Goal: Information Seeking & Learning: Learn about a topic

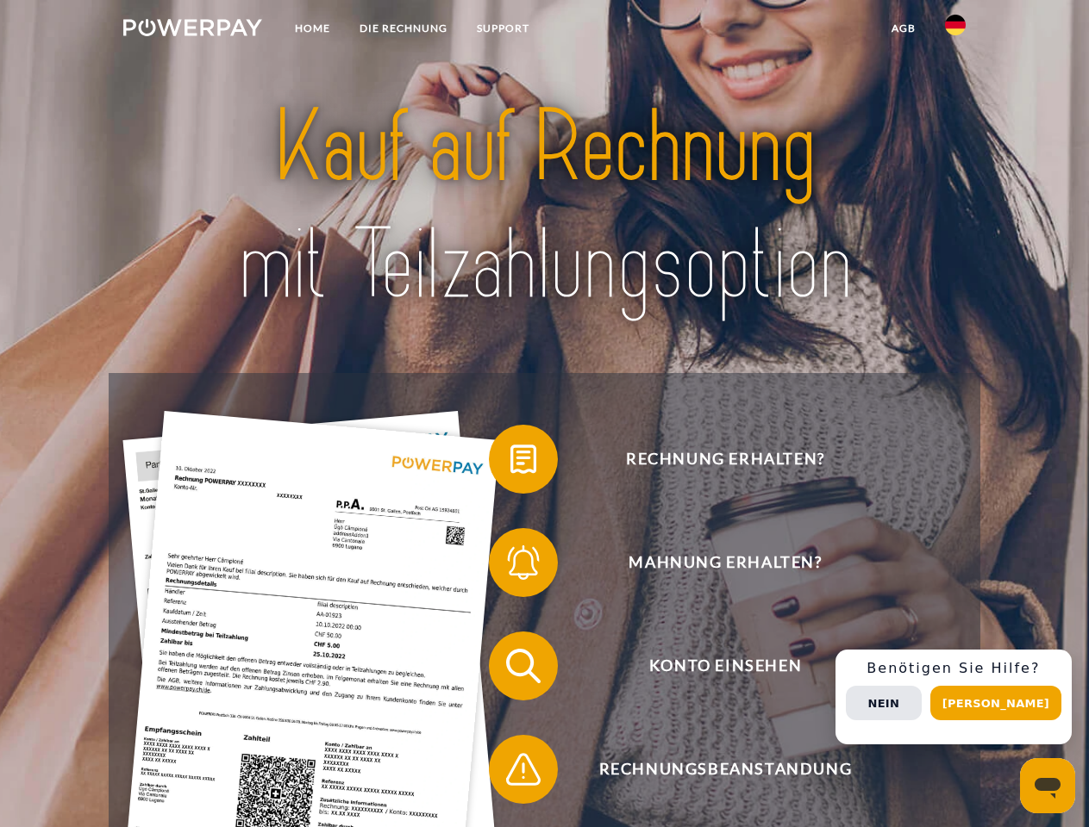
click at [192, 30] on img at bounding box center [192, 27] width 139 height 17
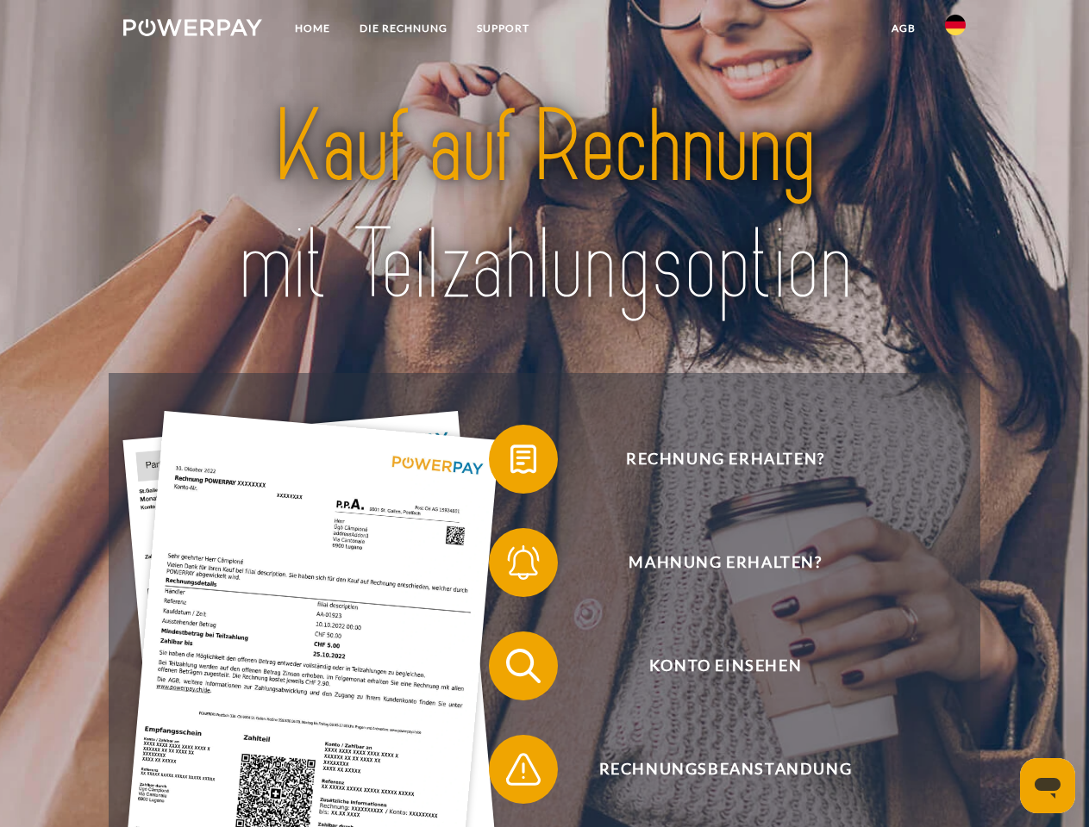
click at [955, 30] on img at bounding box center [955, 25] width 21 height 21
click at [902, 28] on link "agb" at bounding box center [902, 28] width 53 height 31
click at [510, 463] on span at bounding box center [497, 459] width 86 height 86
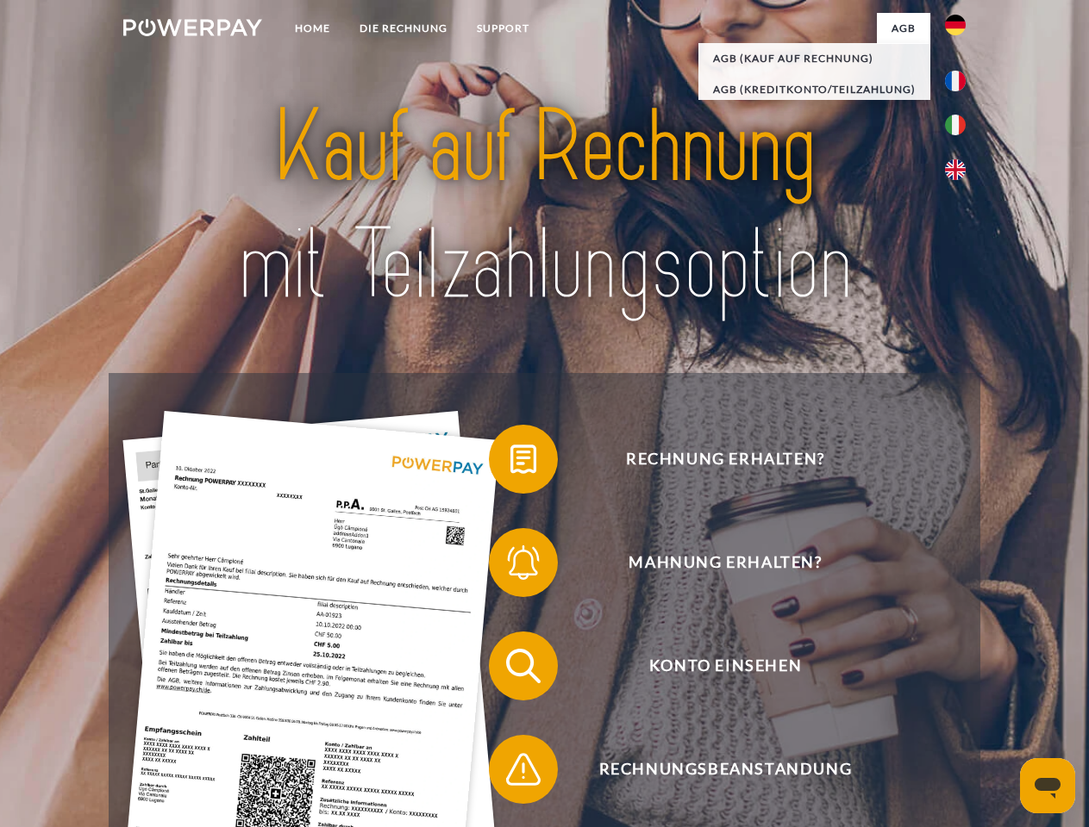
click at [510, 566] on span at bounding box center [497, 563] width 86 height 86
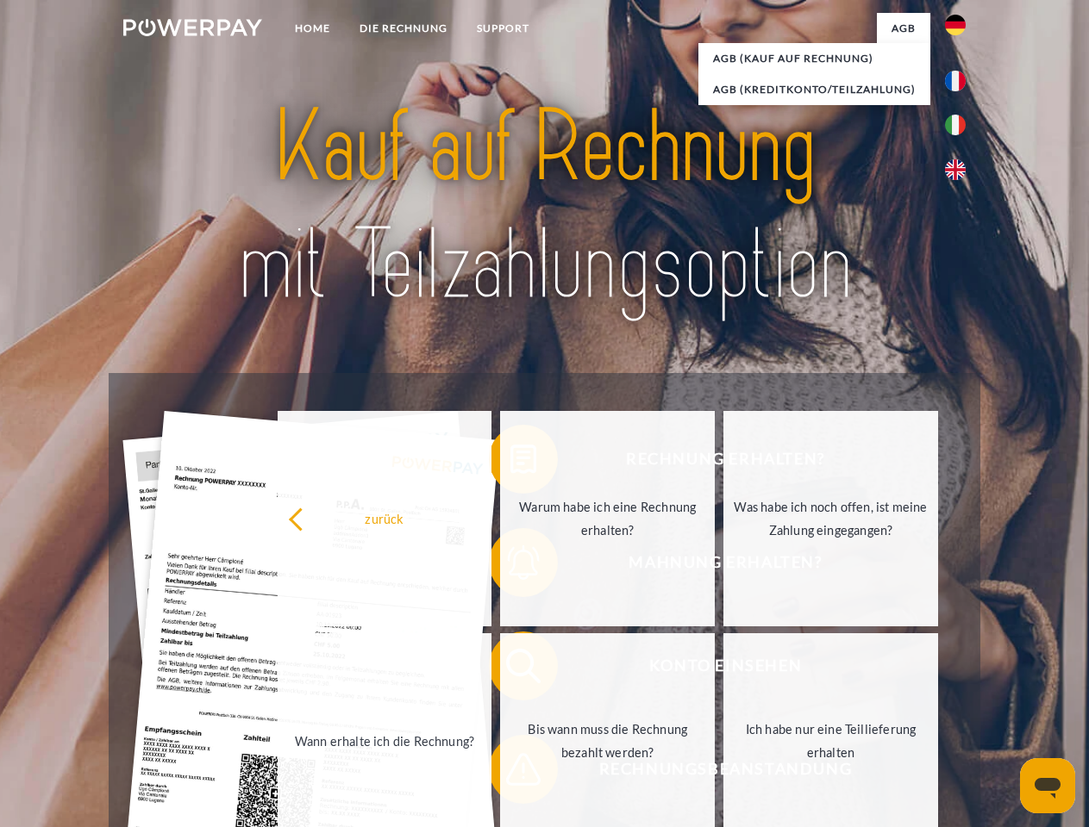
click at [510, 670] on link "Bis wann muss die Rechnung bezahlt werden?" at bounding box center [607, 740] width 215 height 215
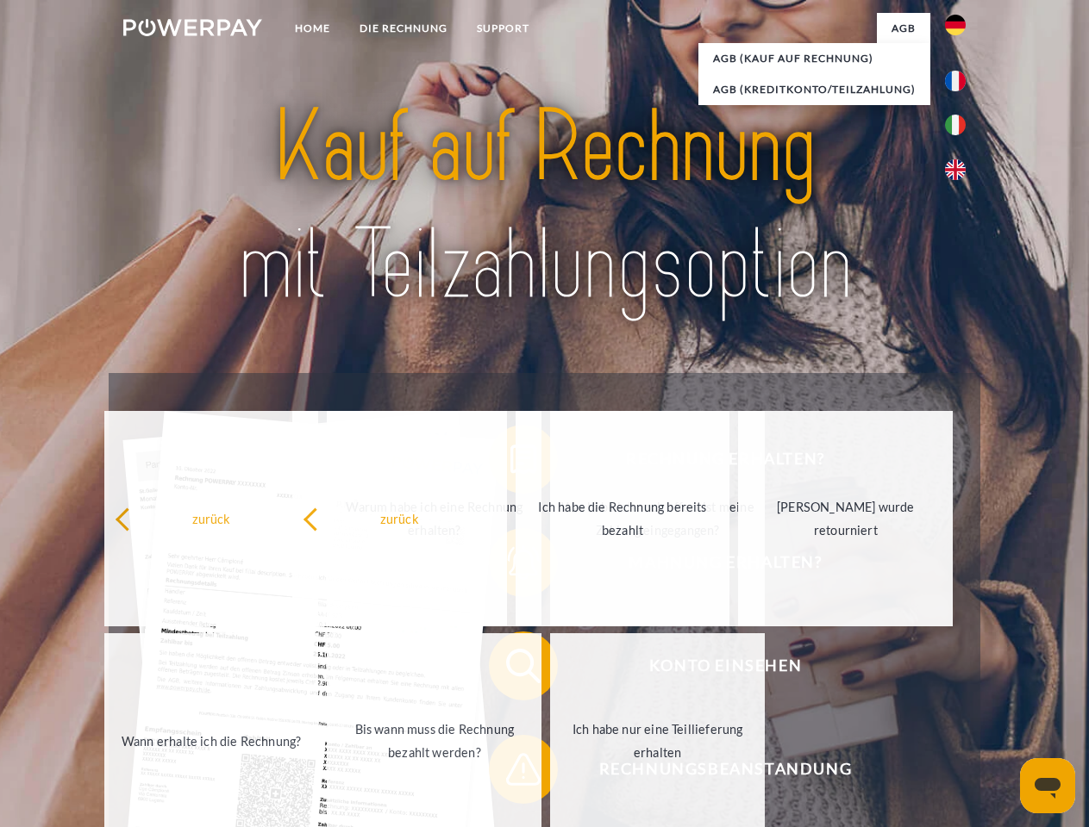
click at [510, 773] on span at bounding box center [497, 770] width 86 height 86
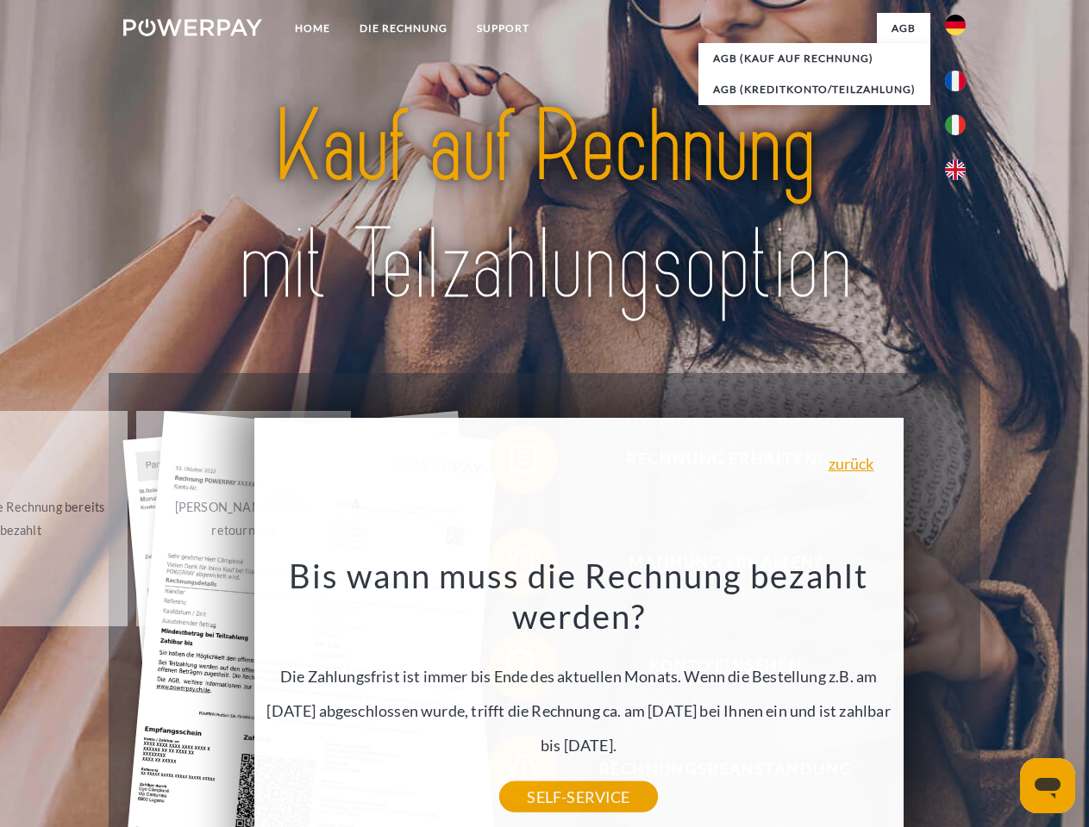
click at [959, 697] on div "Rechnung erhalten? Mahnung erhalten? Konto einsehen" at bounding box center [544, 717] width 870 height 689
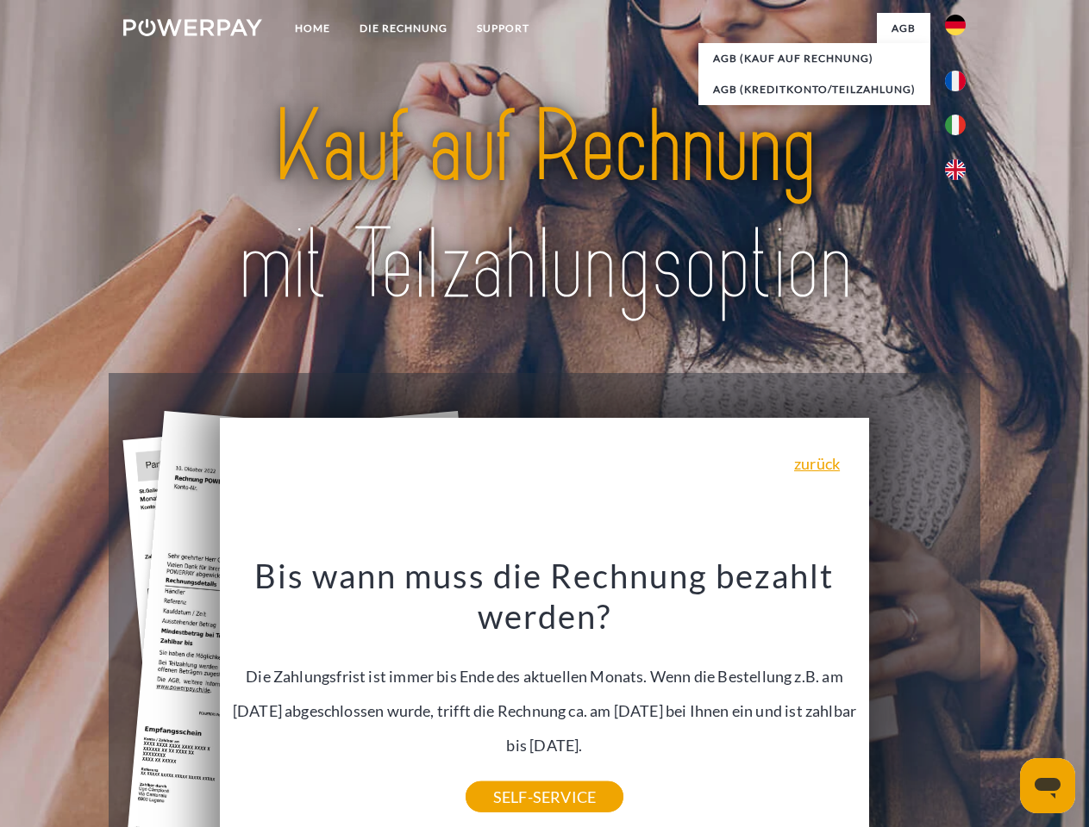
click at [917, 701] on span "Konto einsehen" at bounding box center [725, 666] width 422 height 69
click at [1001, 703] on header "Home DIE RECHNUNG SUPPORT" at bounding box center [544, 595] width 1089 height 1190
